Goal: Use online tool/utility: Utilize a website feature to perform a specific function

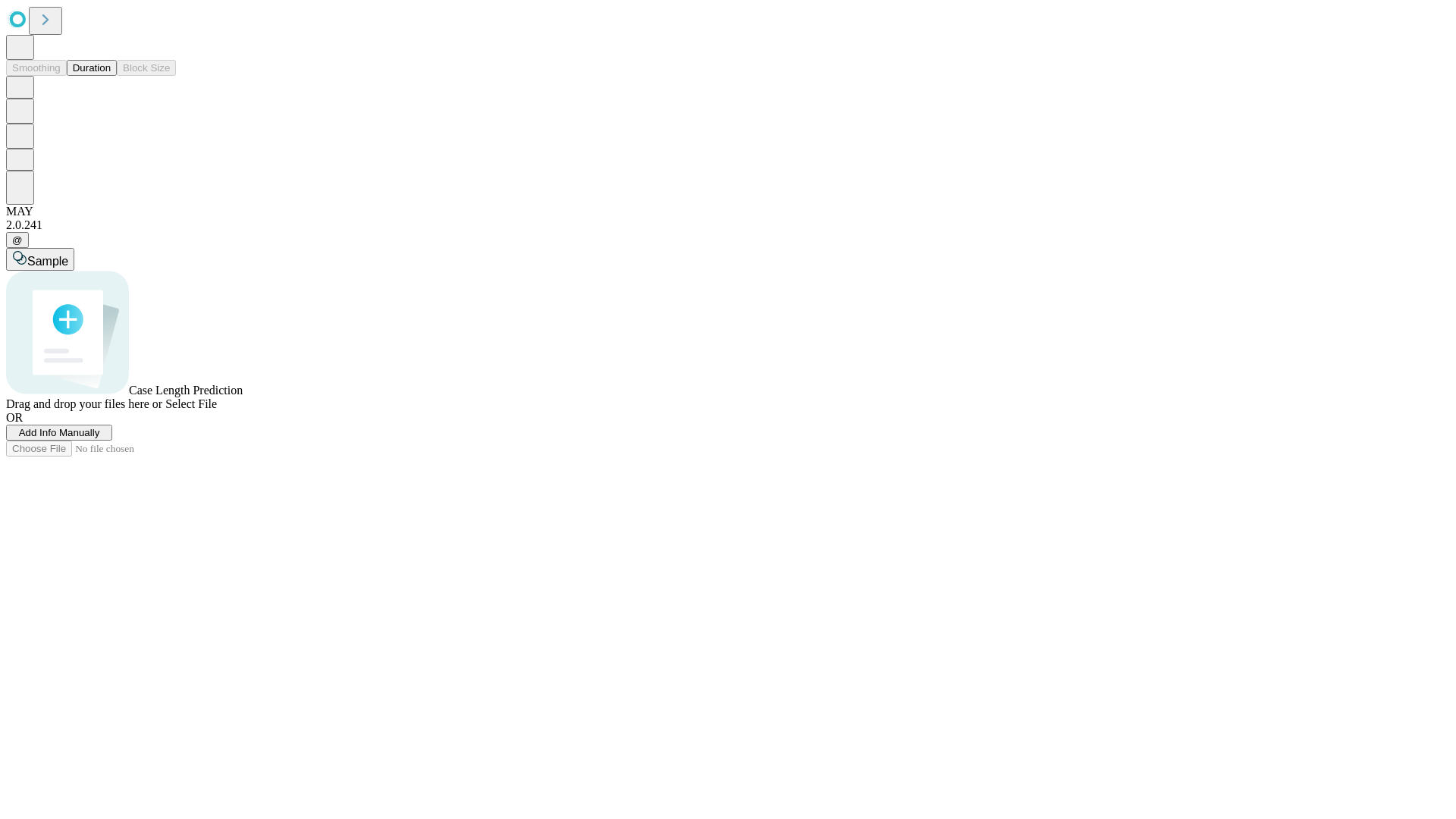
click at [111, 76] on button "Duration" at bounding box center [92, 68] width 50 height 16
click at [217, 410] on span "Select File" at bounding box center [191, 403] width 52 height 13
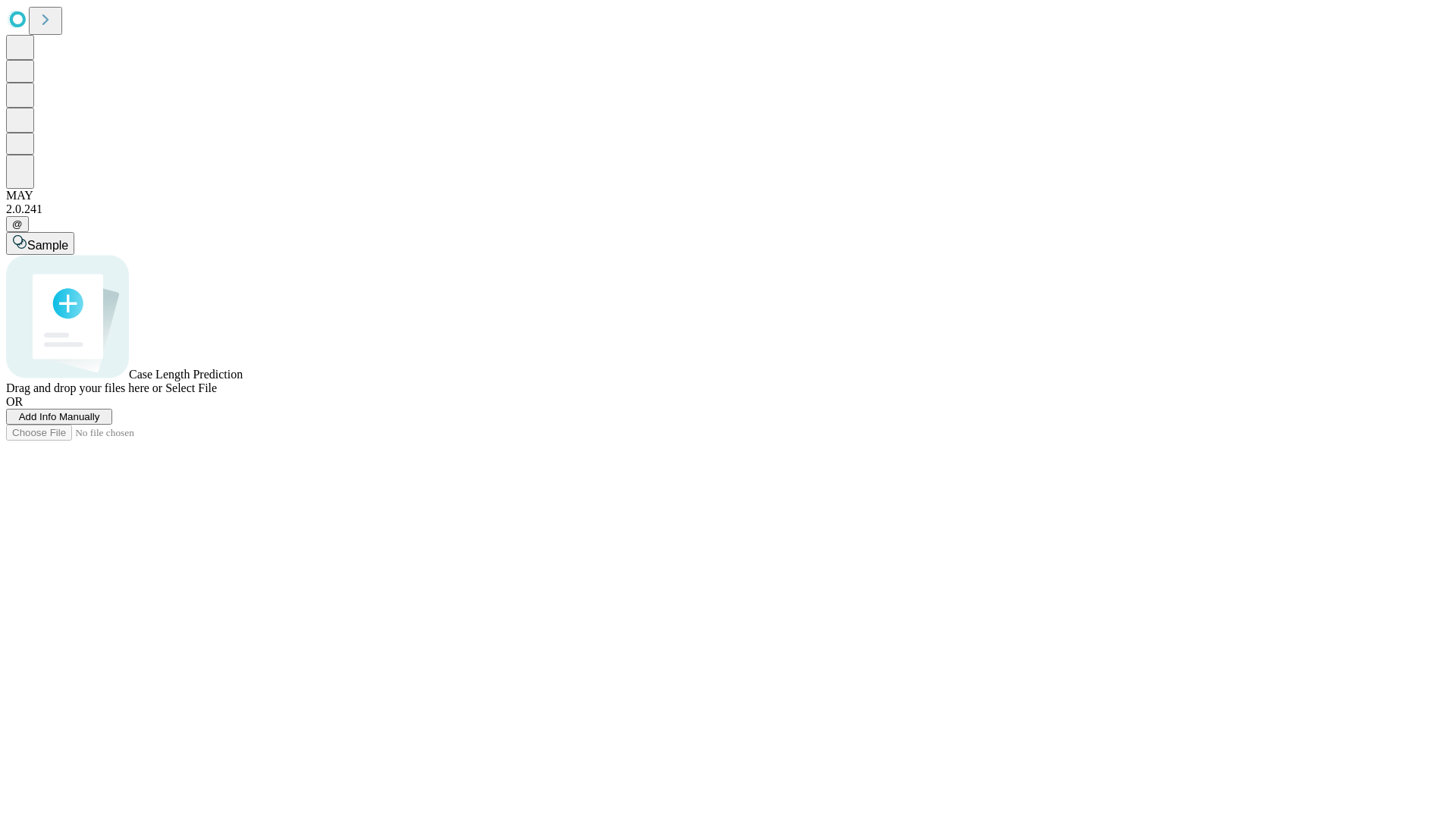
click at [217, 394] on span "Select File" at bounding box center [191, 388] width 52 height 13
